Goal: Information Seeking & Learning: Learn about a topic

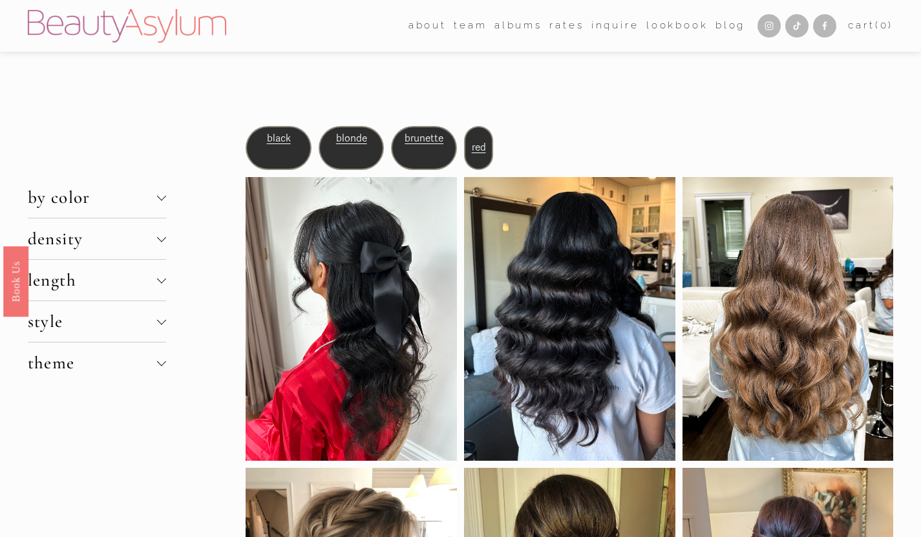
click at [152, 240] on span "density" at bounding box center [92, 238] width 129 height 21
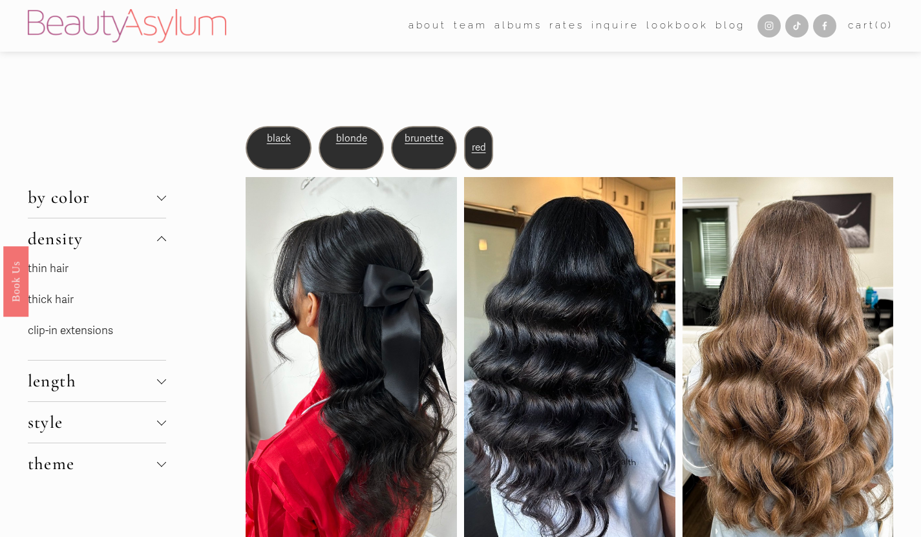
click at [59, 270] on link "thin hair" at bounding box center [48, 269] width 41 height 14
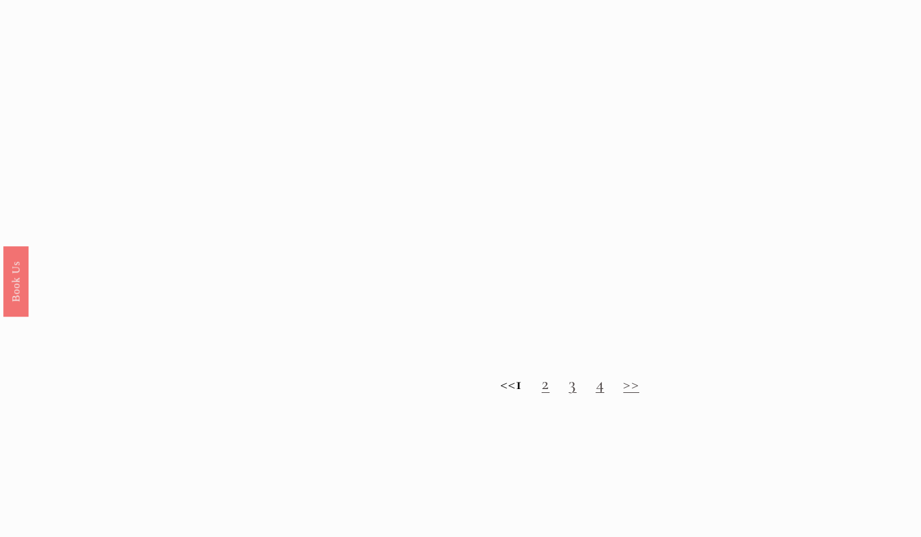
scroll to position [1102, 0]
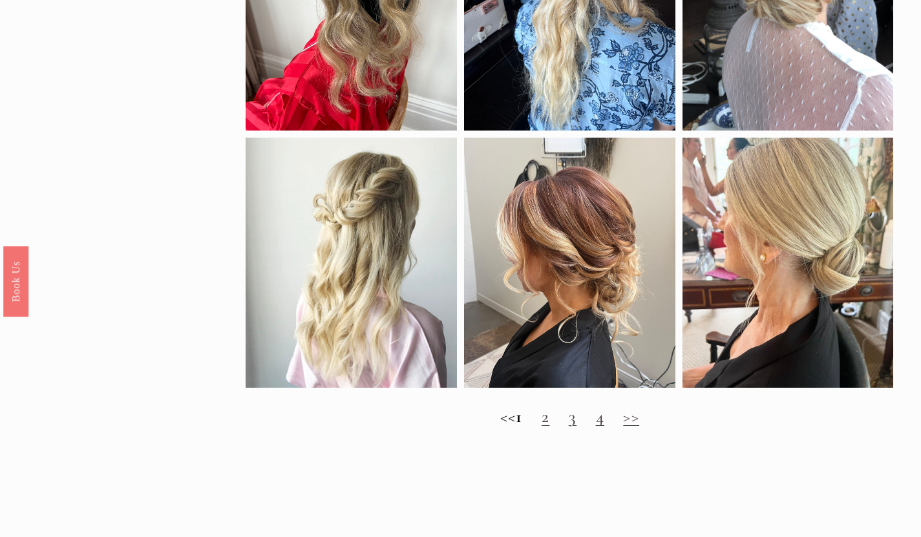
click at [549, 427] on link "2" at bounding box center [545, 416] width 8 height 21
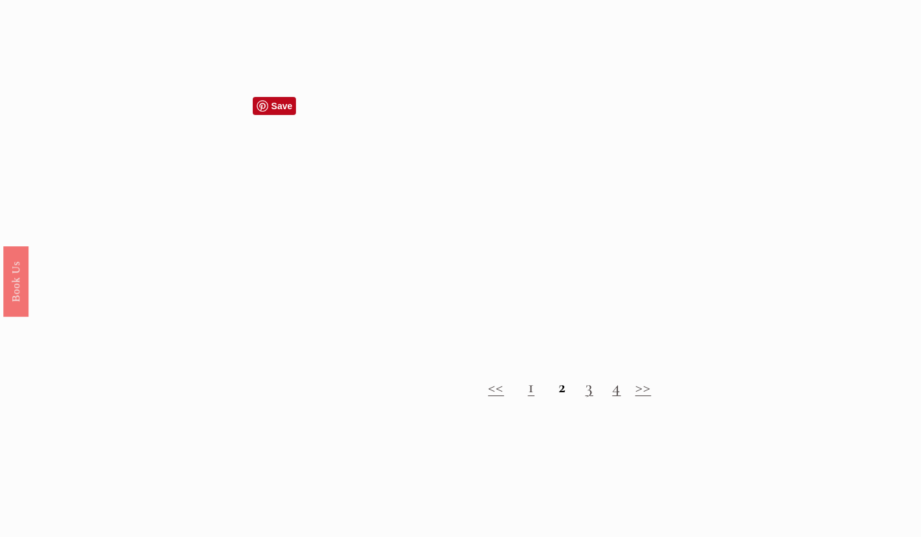
scroll to position [1136, 0]
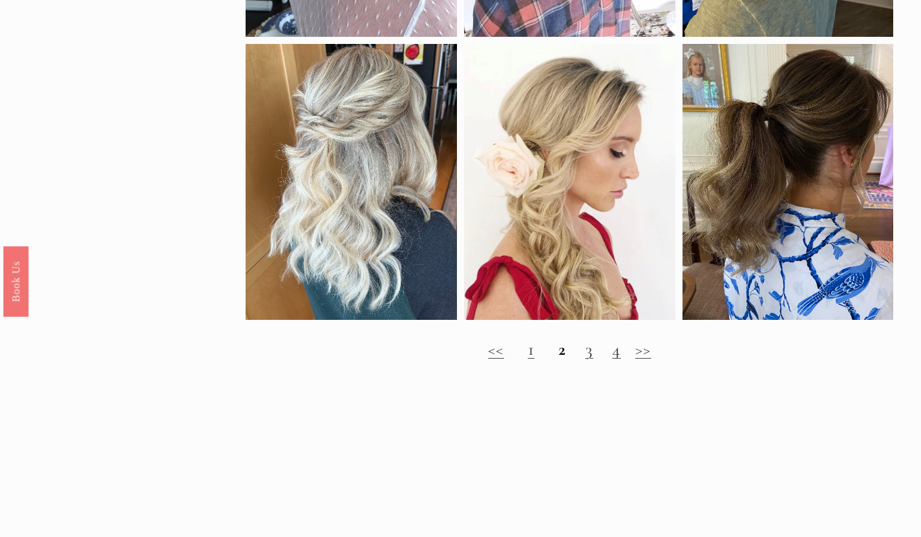
click at [582, 360] on h2 "<< 1 2 3 4 >>" at bounding box center [569, 349] width 647 height 21
click at [585, 360] on link "3" at bounding box center [589, 349] width 8 height 21
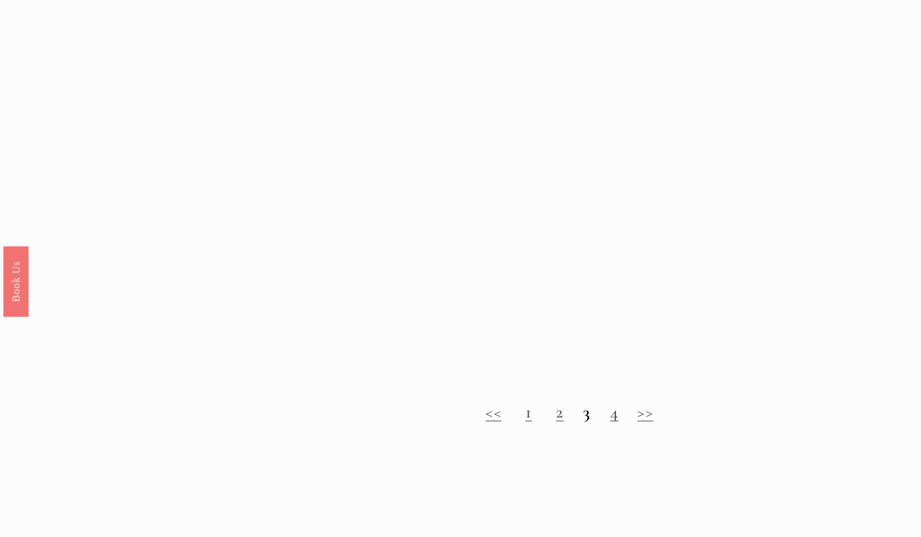
scroll to position [1077, 0]
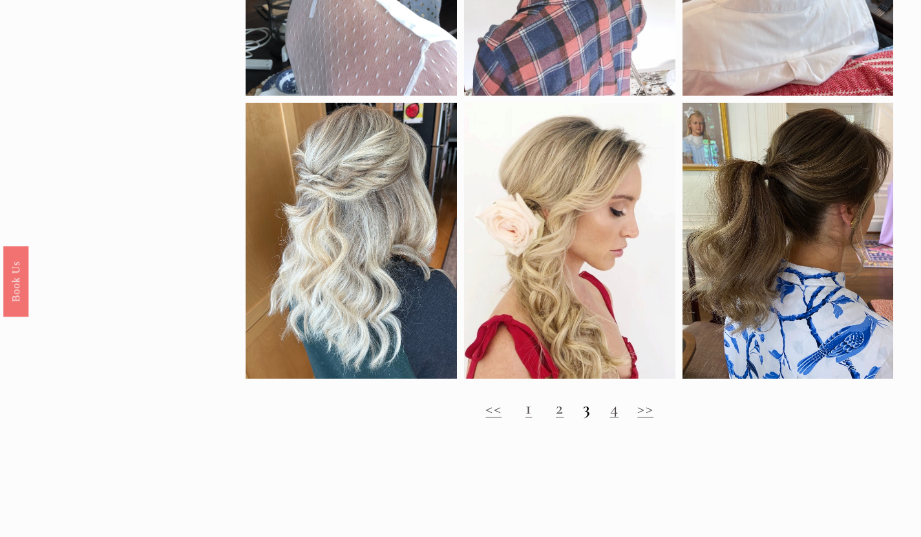
click at [613, 417] on link "4" at bounding box center [614, 407] width 8 height 21
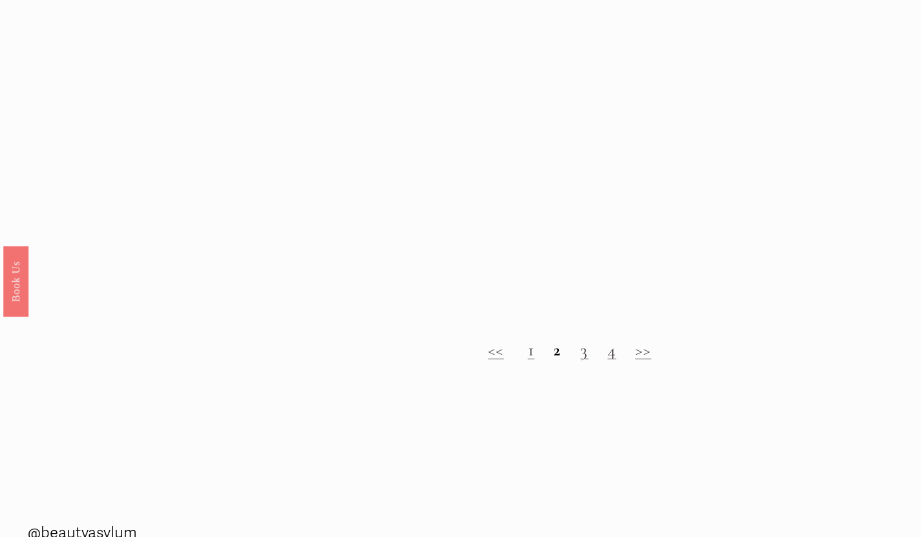
scroll to position [1175, 0]
